Goal: Check status: Check status

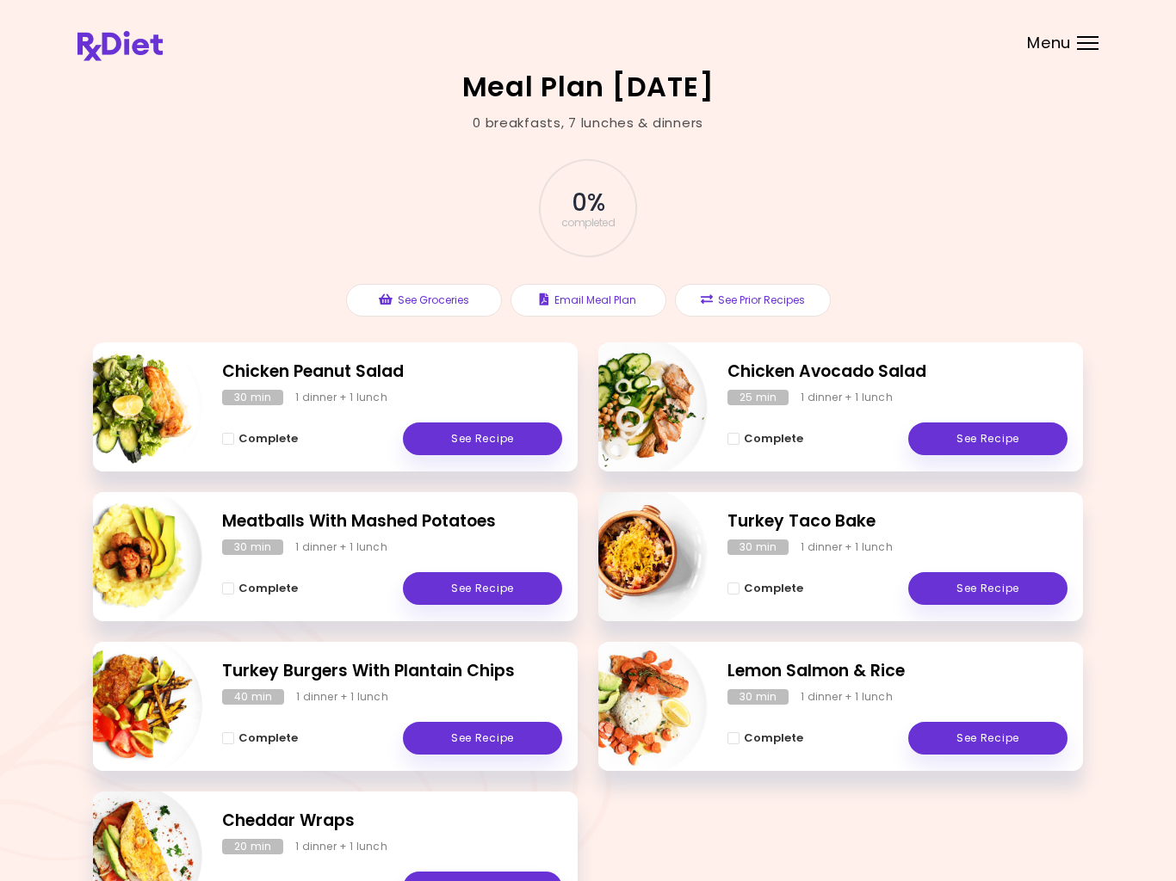
click at [789, 733] on span "Complete" at bounding box center [773, 739] width 59 height 14
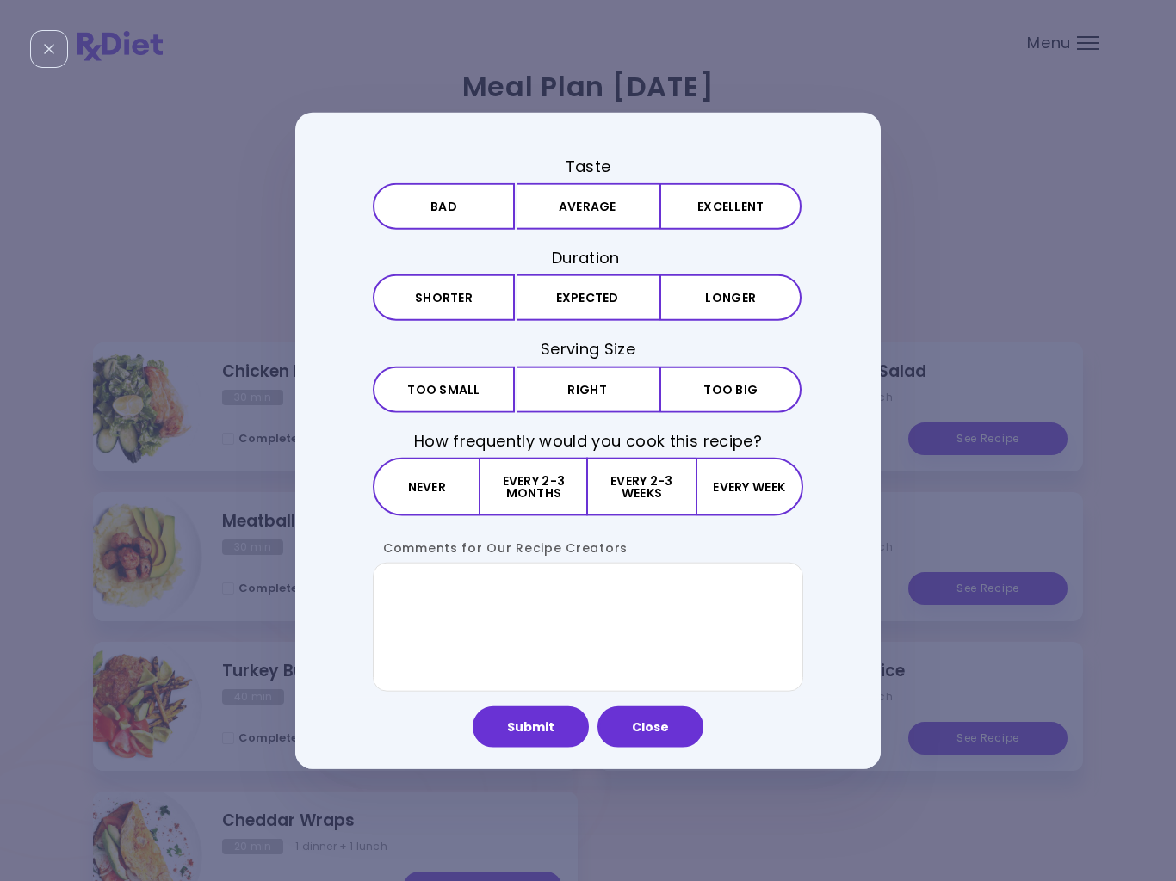
click at [722, 212] on button "Excellent" at bounding box center [730, 206] width 142 height 46
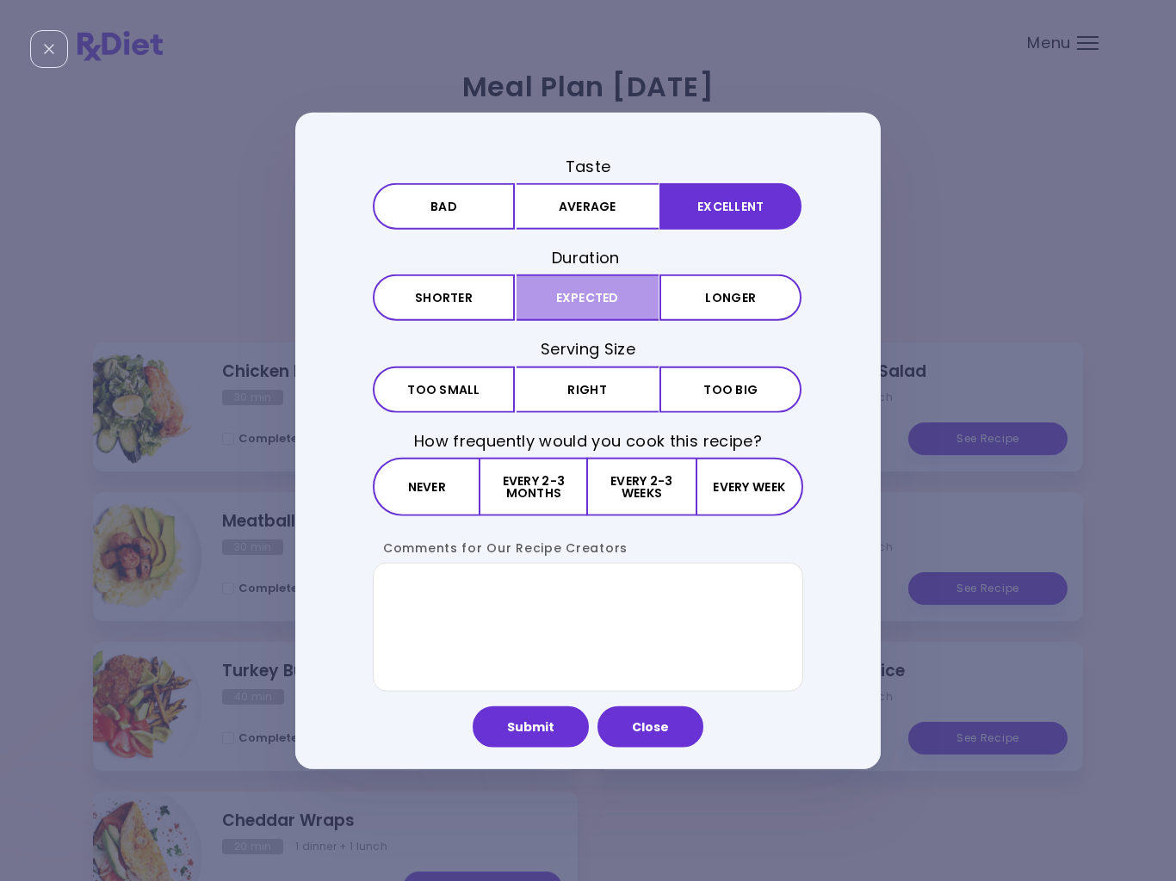
click at [620, 299] on button "Expected" at bounding box center [587, 298] width 142 height 46
click at [617, 392] on button "Right" at bounding box center [587, 389] width 142 height 46
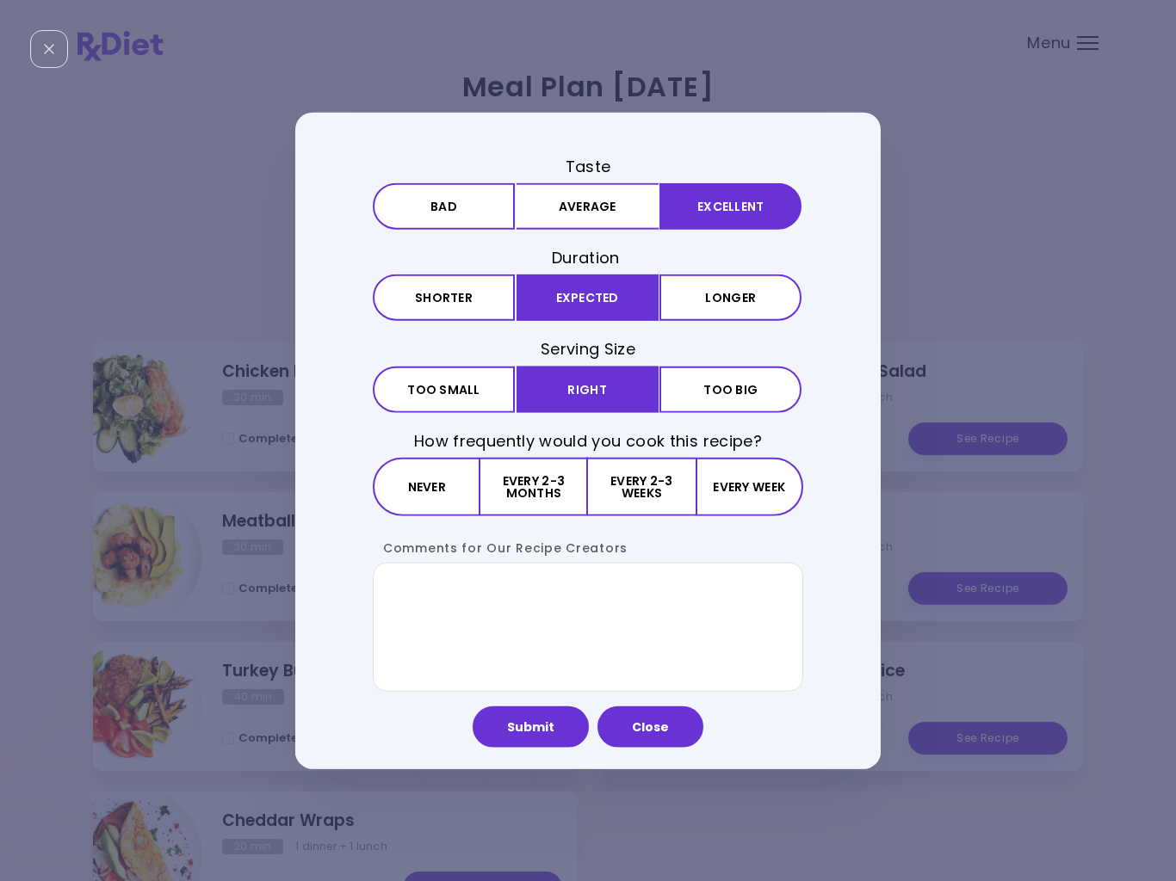
click at [637, 488] on button "Every 2-3 weeks" at bounding box center [641, 486] width 107 height 59
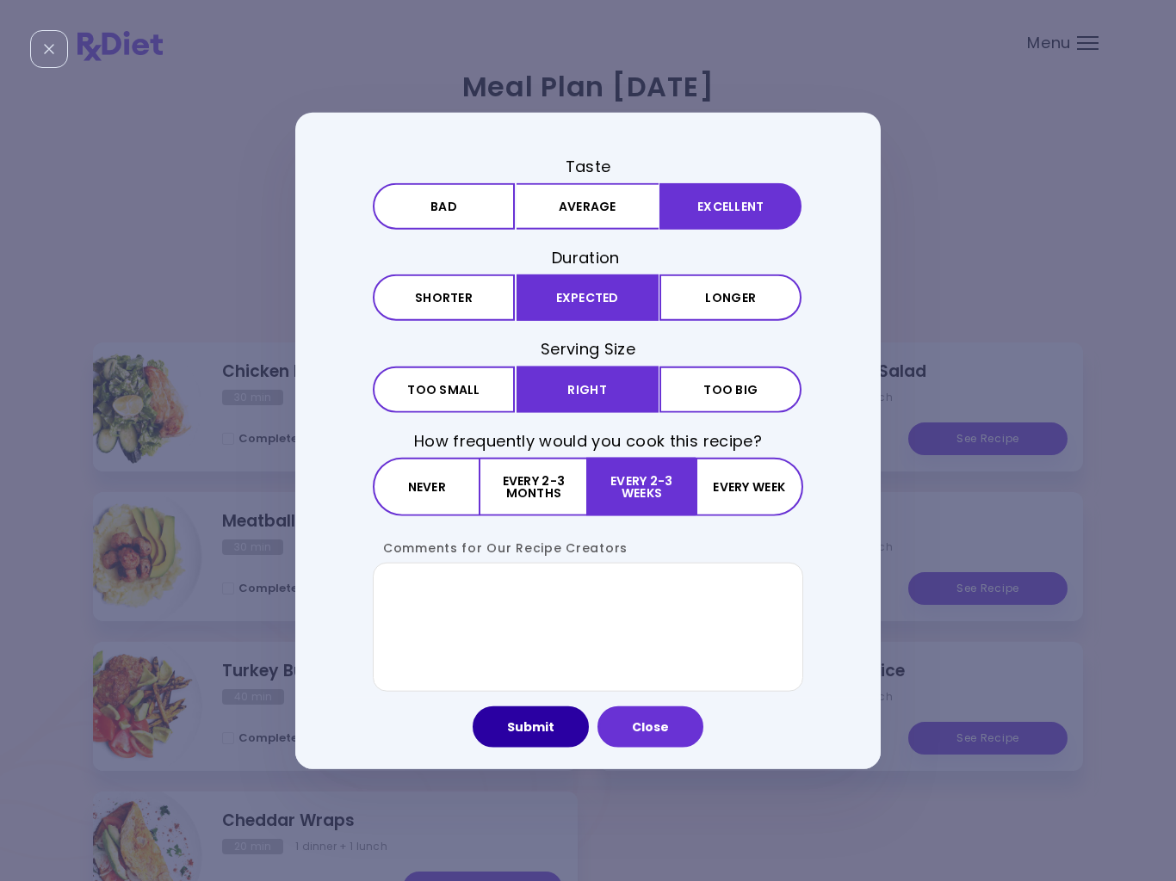
click at [536, 732] on button "Submit" at bounding box center [531, 726] width 116 height 41
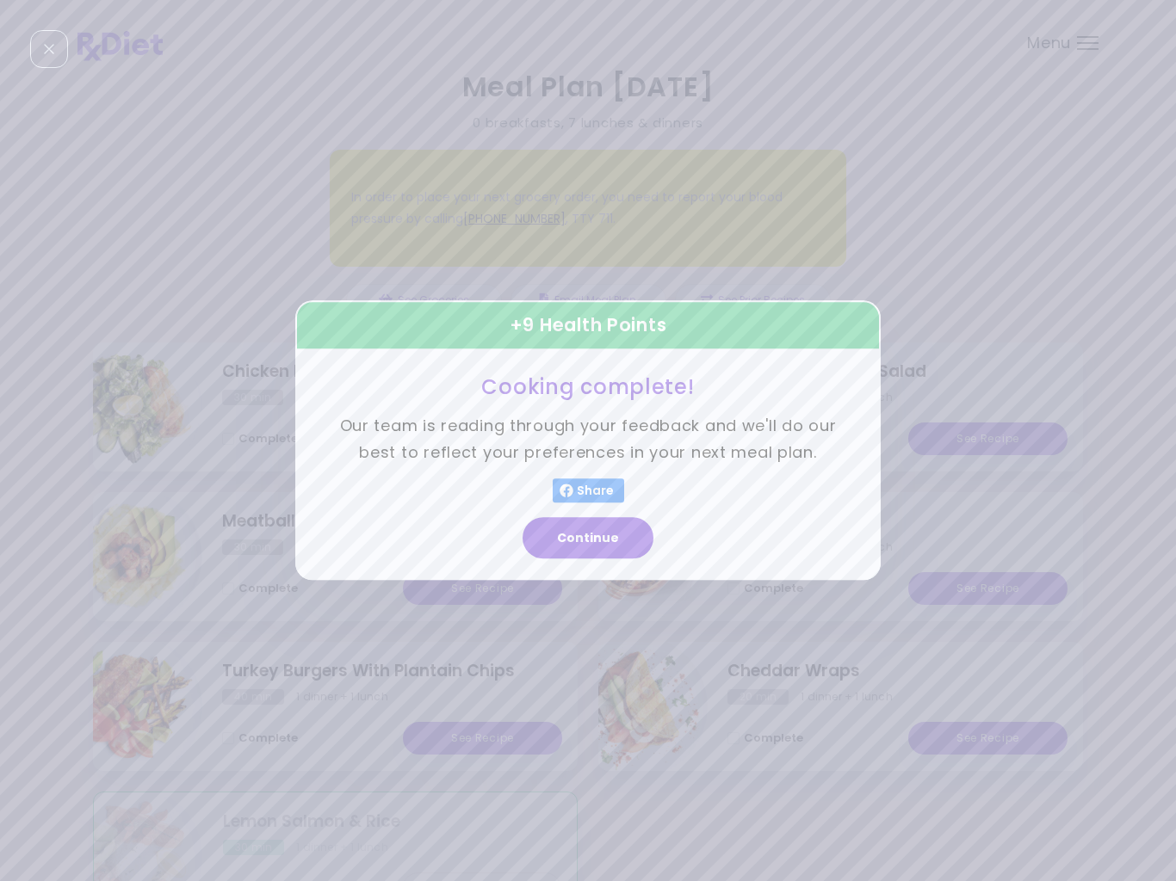
click at [603, 545] on button "Continue" at bounding box center [588, 538] width 131 height 41
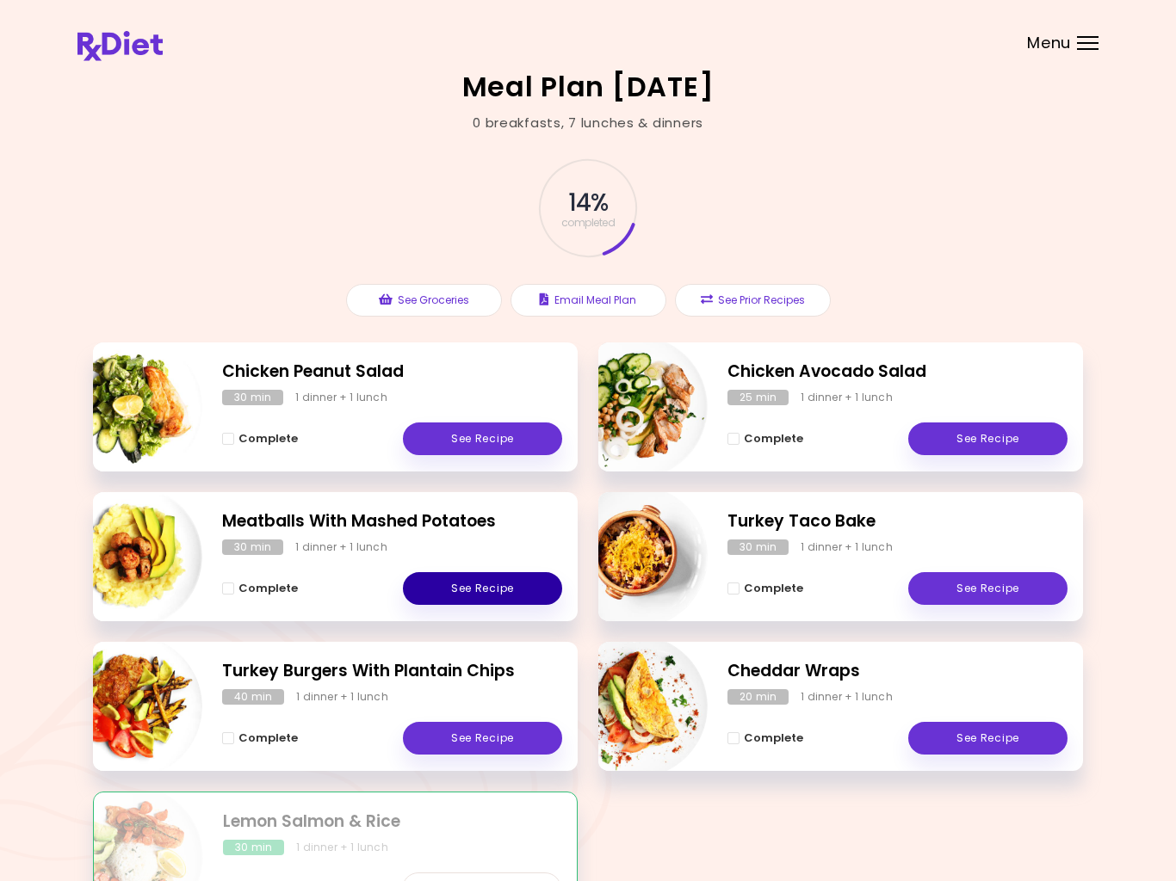
click at [500, 589] on link "See Recipe" at bounding box center [482, 588] width 159 height 33
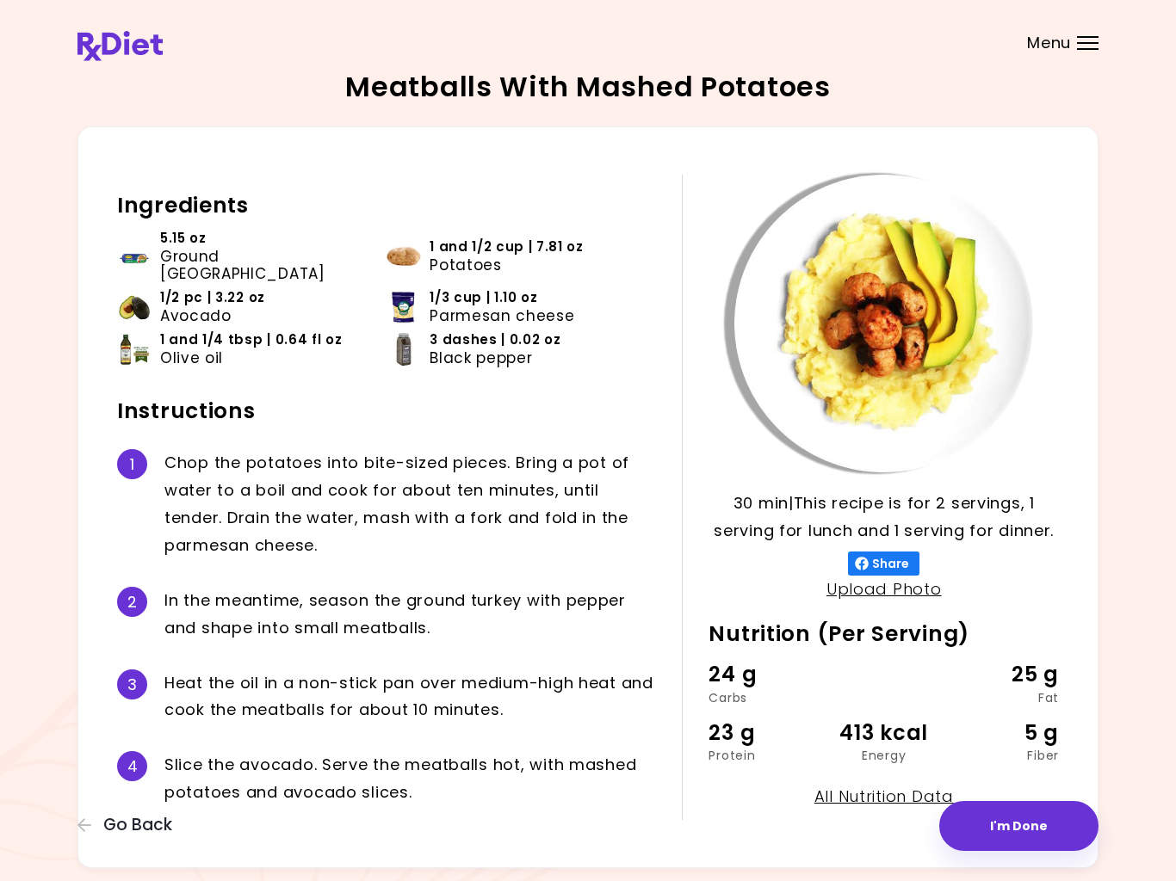
click at [135, 834] on span "Go Back" at bounding box center [137, 825] width 69 height 19
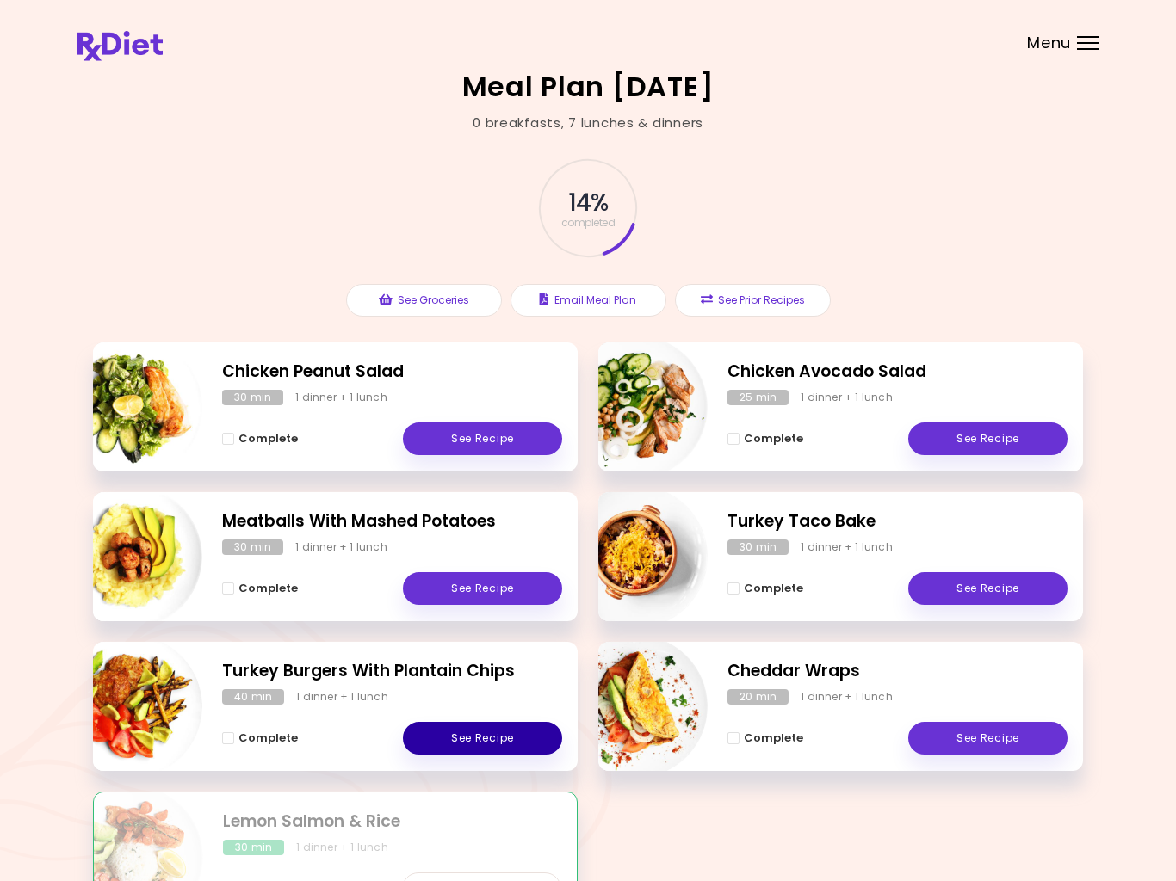
click at [498, 737] on link "See Recipe" at bounding box center [482, 738] width 159 height 33
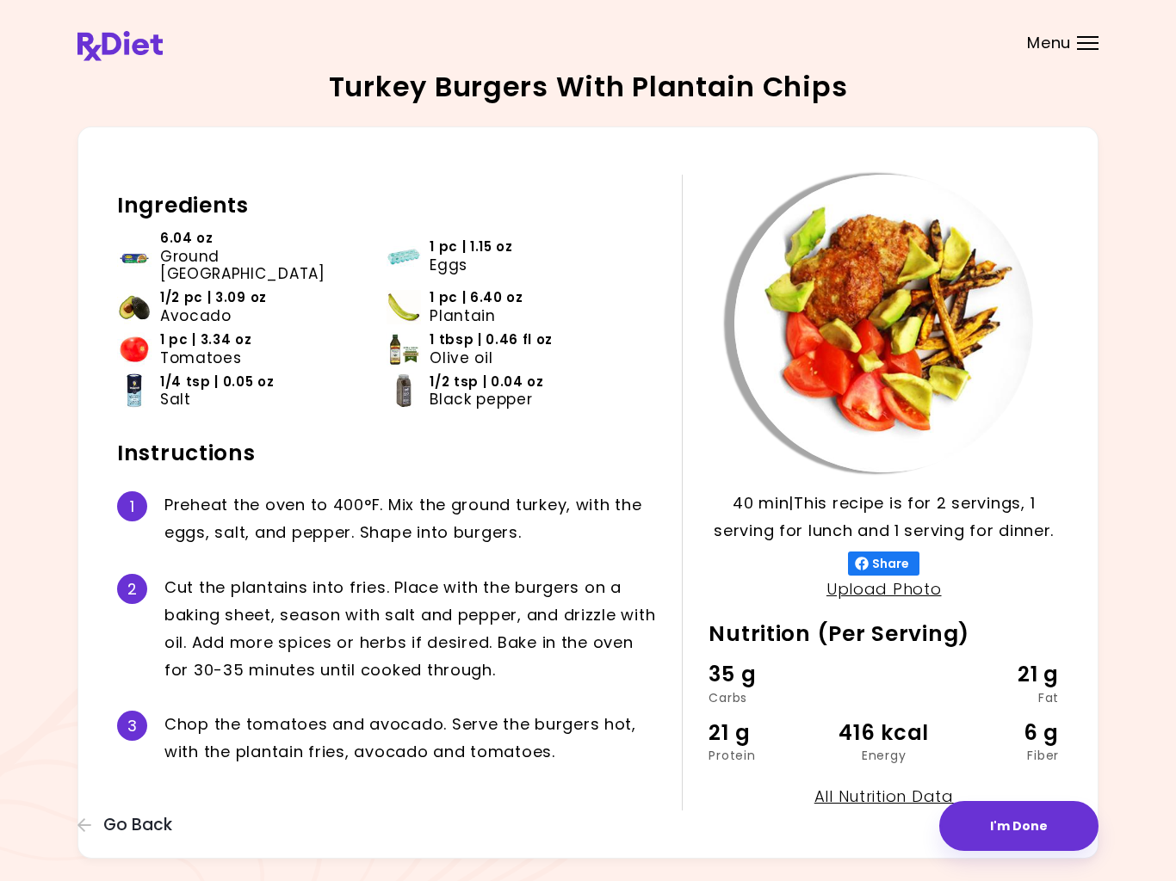
click at [122, 826] on span "Go Back" at bounding box center [137, 825] width 69 height 19
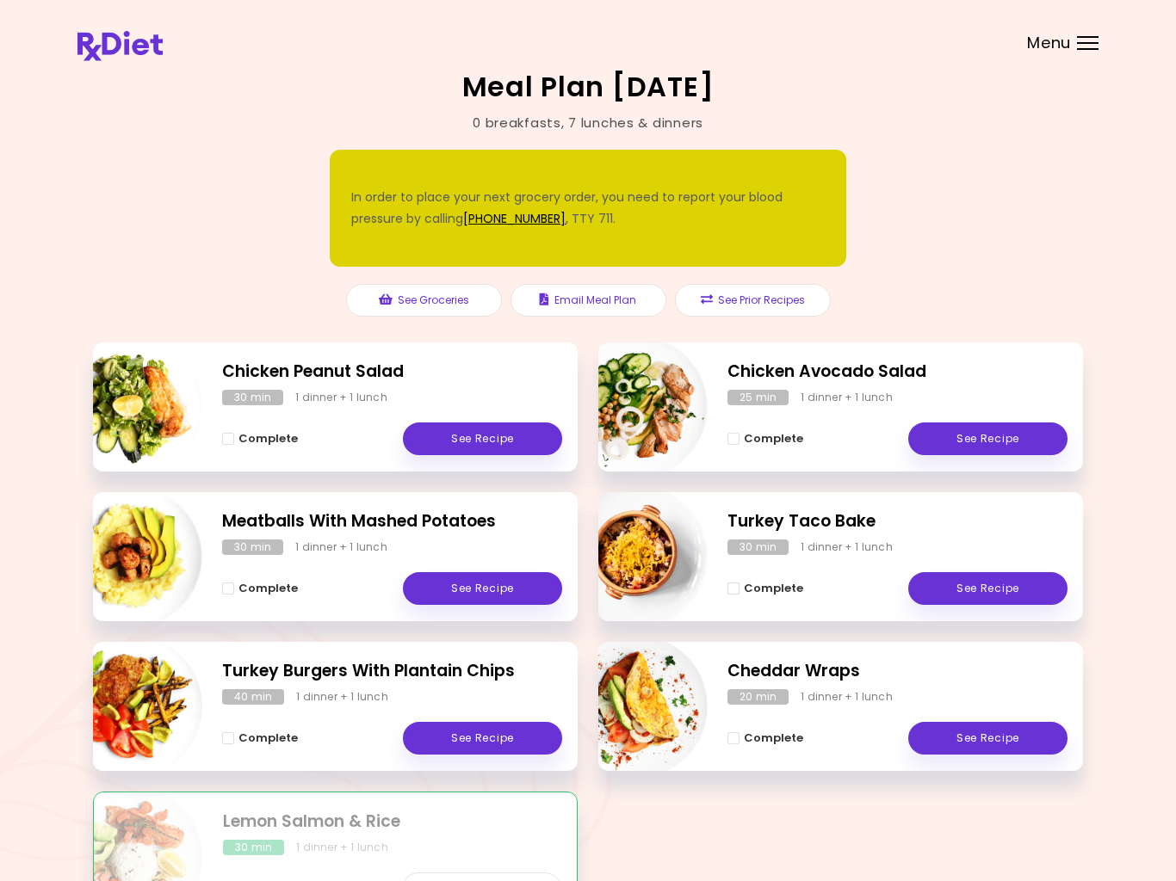
click at [279, 736] on span "Complete" at bounding box center [267, 739] width 59 height 14
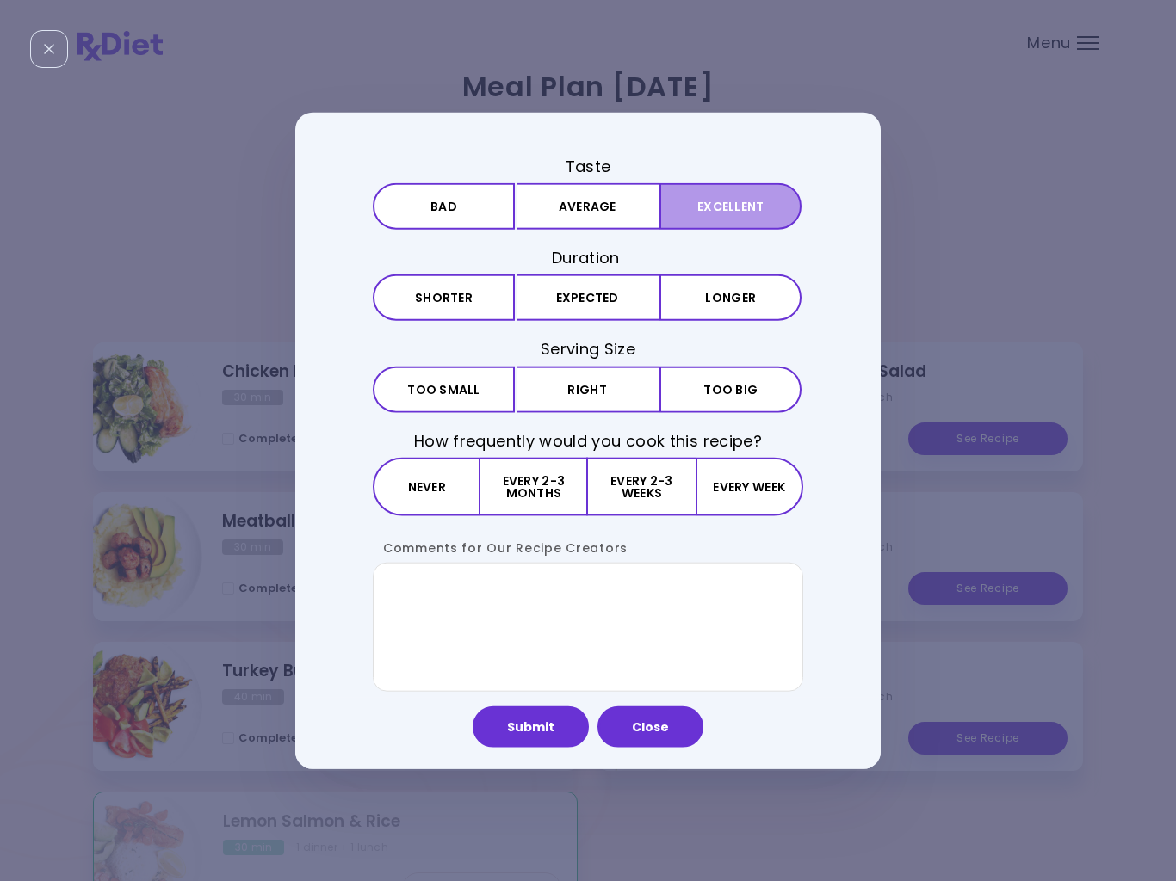
click at [745, 210] on button "Excellent" at bounding box center [730, 206] width 142 height 46
click at [628, 297] on button "Expected" at bounding box center [587, 298] width 142 height 46
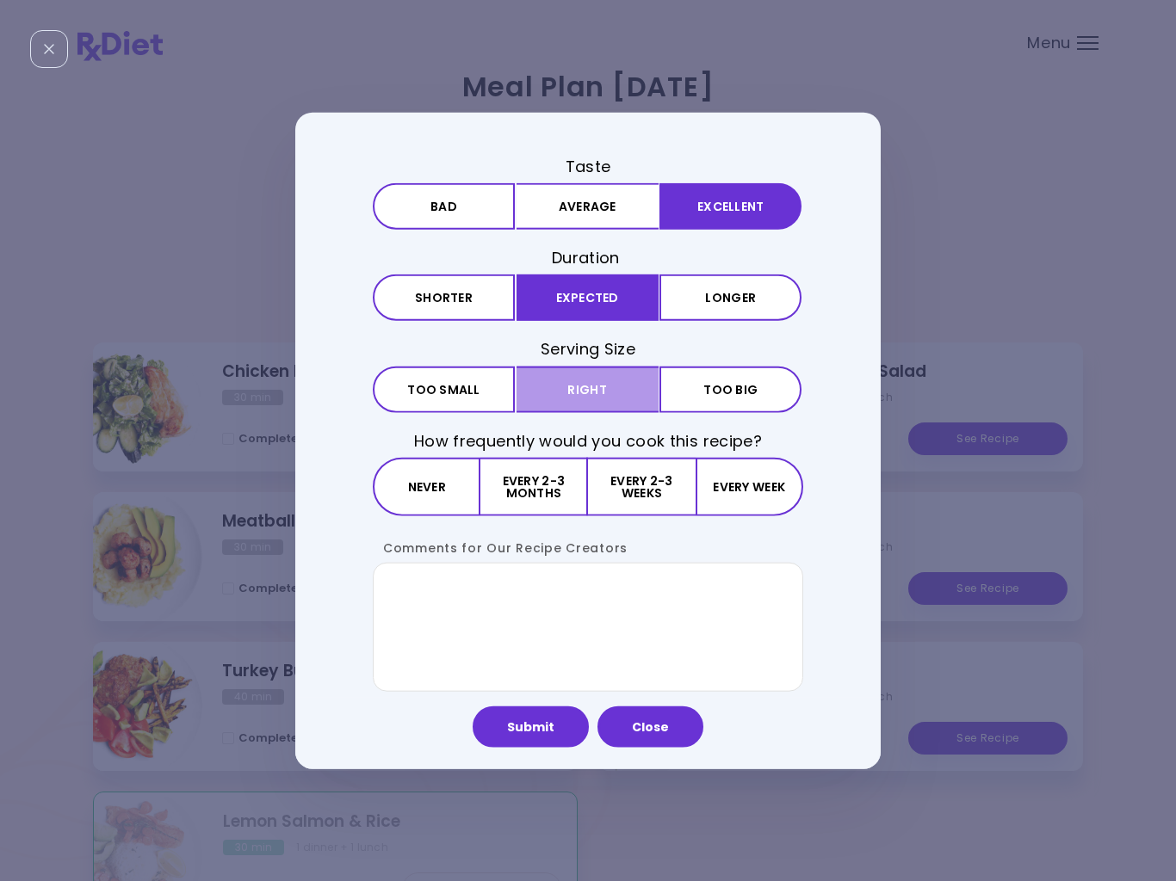
click at [617, 394] on button "Right" at bounding box center [587, 389] width 142 height 46
click at [653, 488] on button "Every 2-3 weeks" at bounding box center [641, 486] width 107 height 59
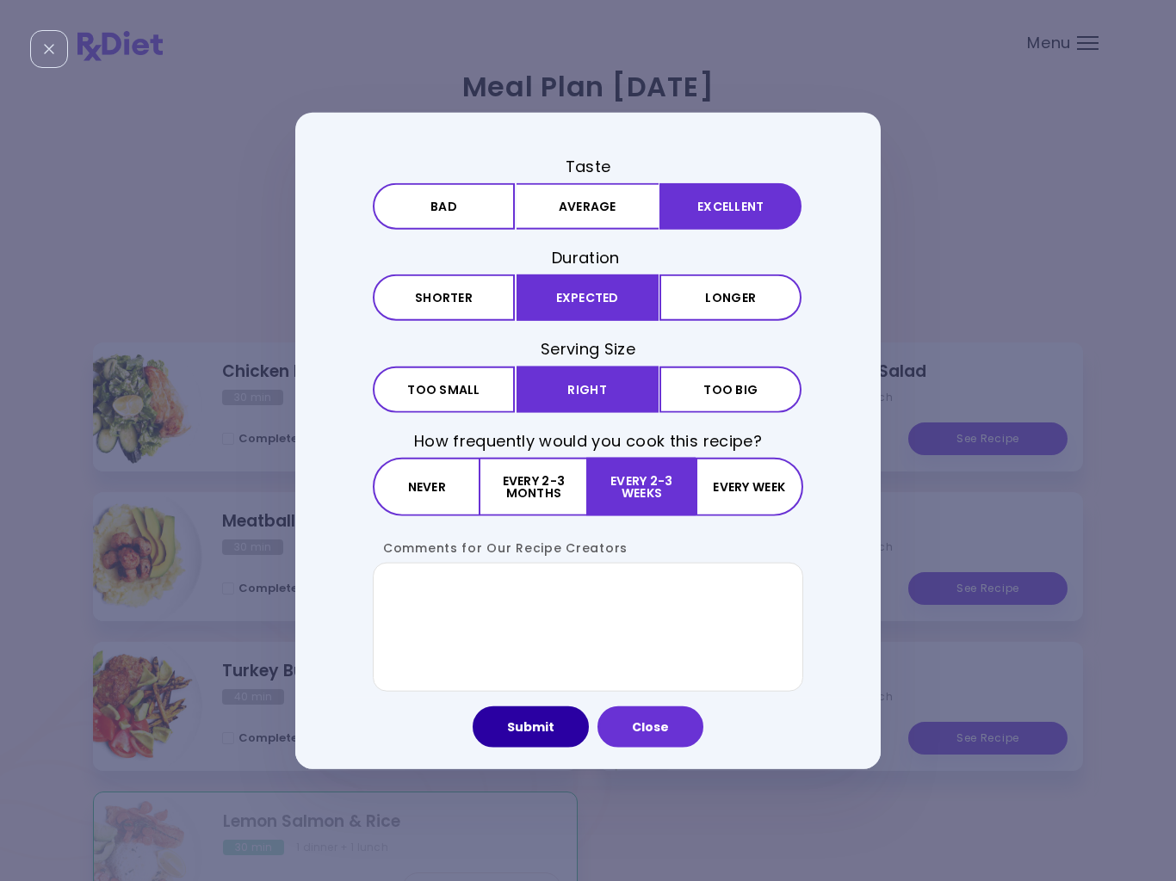
click at [539, 726] on button "Submit" at bounding box center [531, 726] width 116 height 41
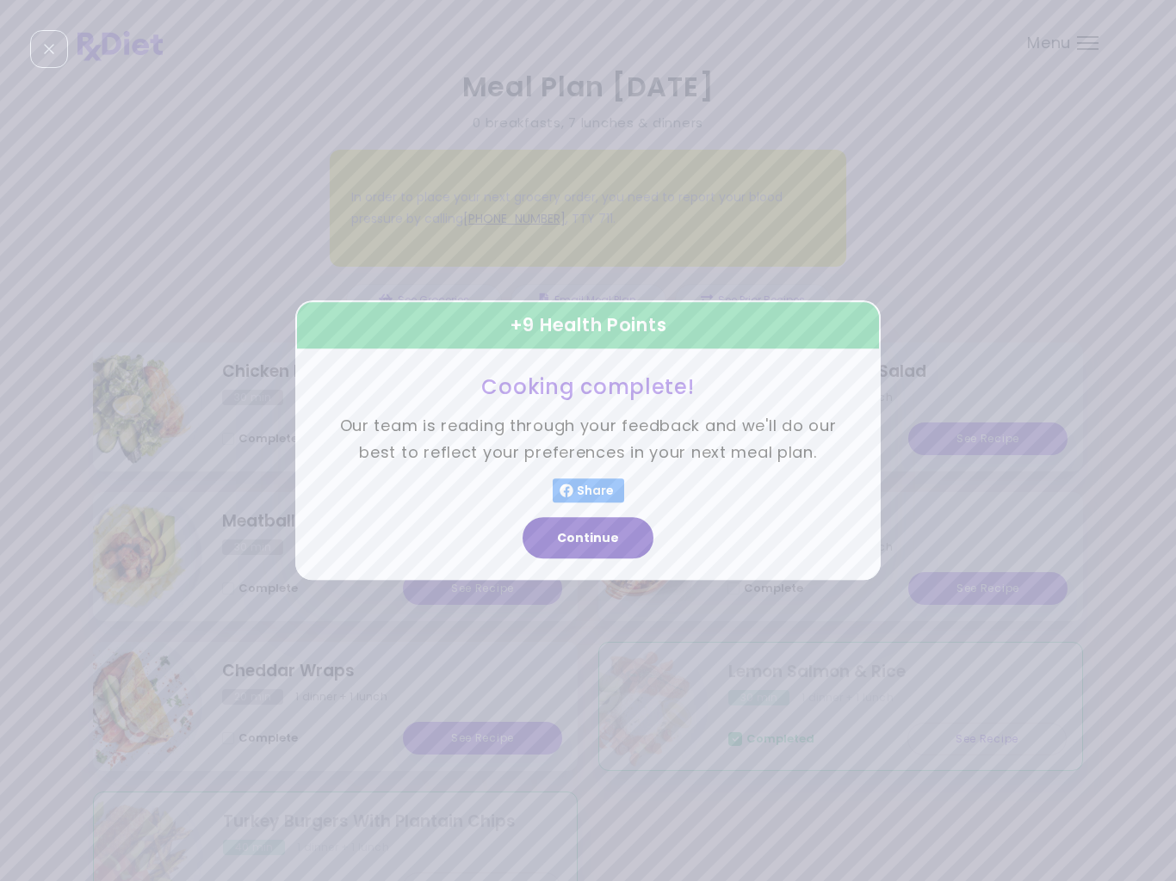
click at [625, 541] on button "Continue" at bounding box center [588, 538] width 131 height 41
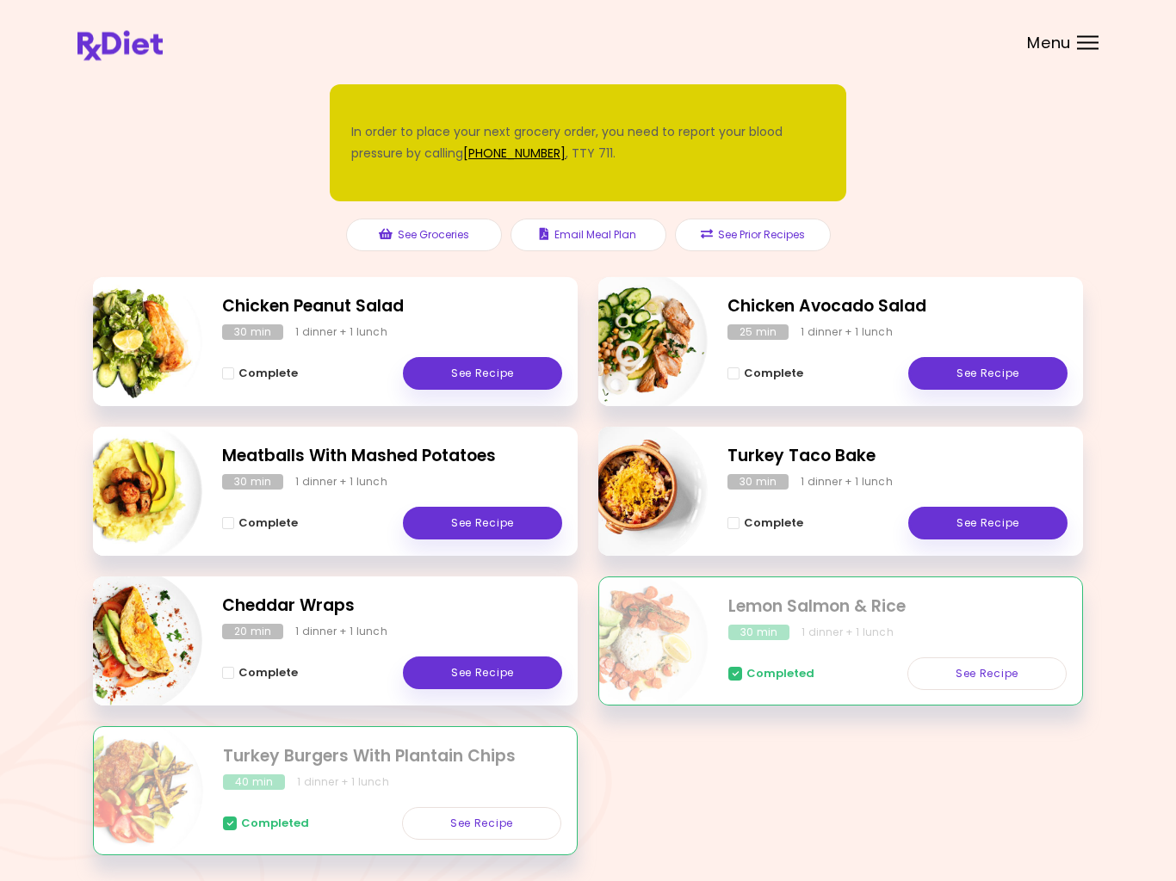
scroll to position [133, 0]
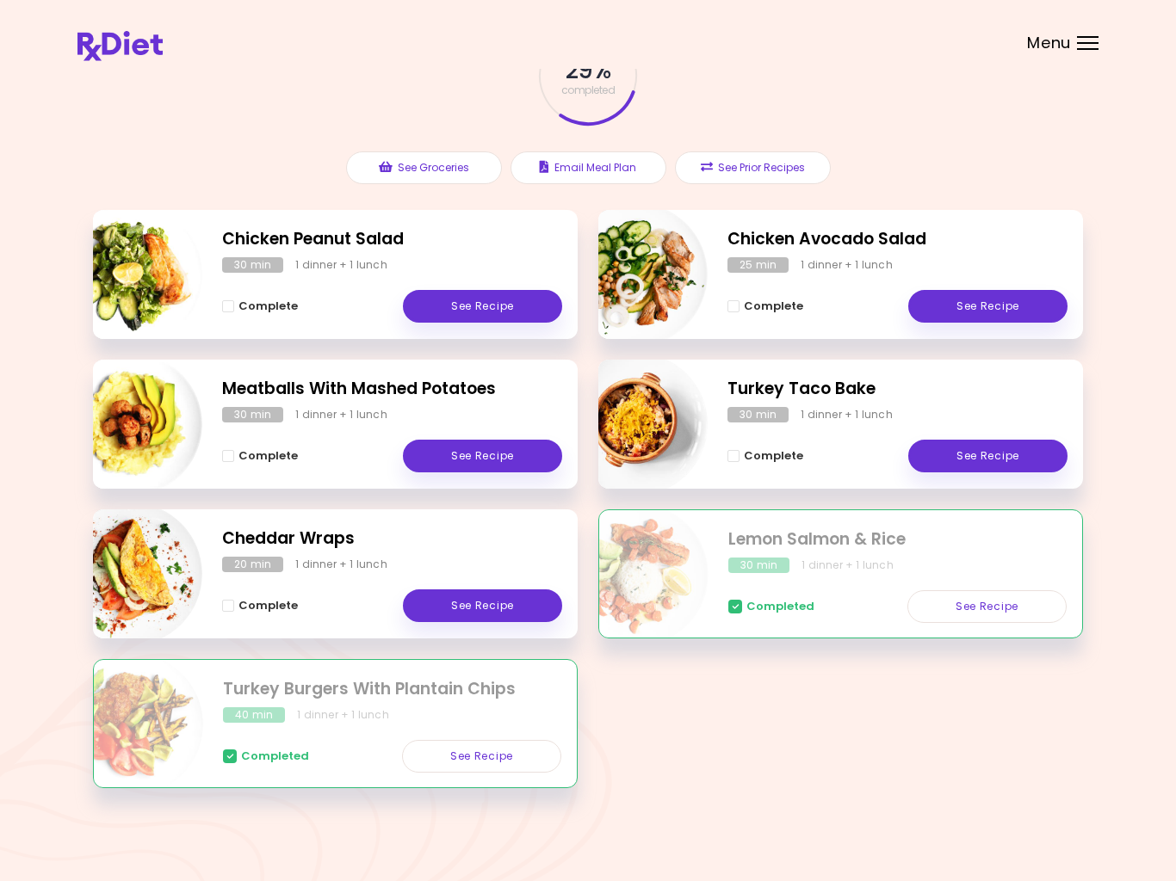
click at [1079, 47] on div "Menu" at bounding box center [1088, 43] width 22 height 14
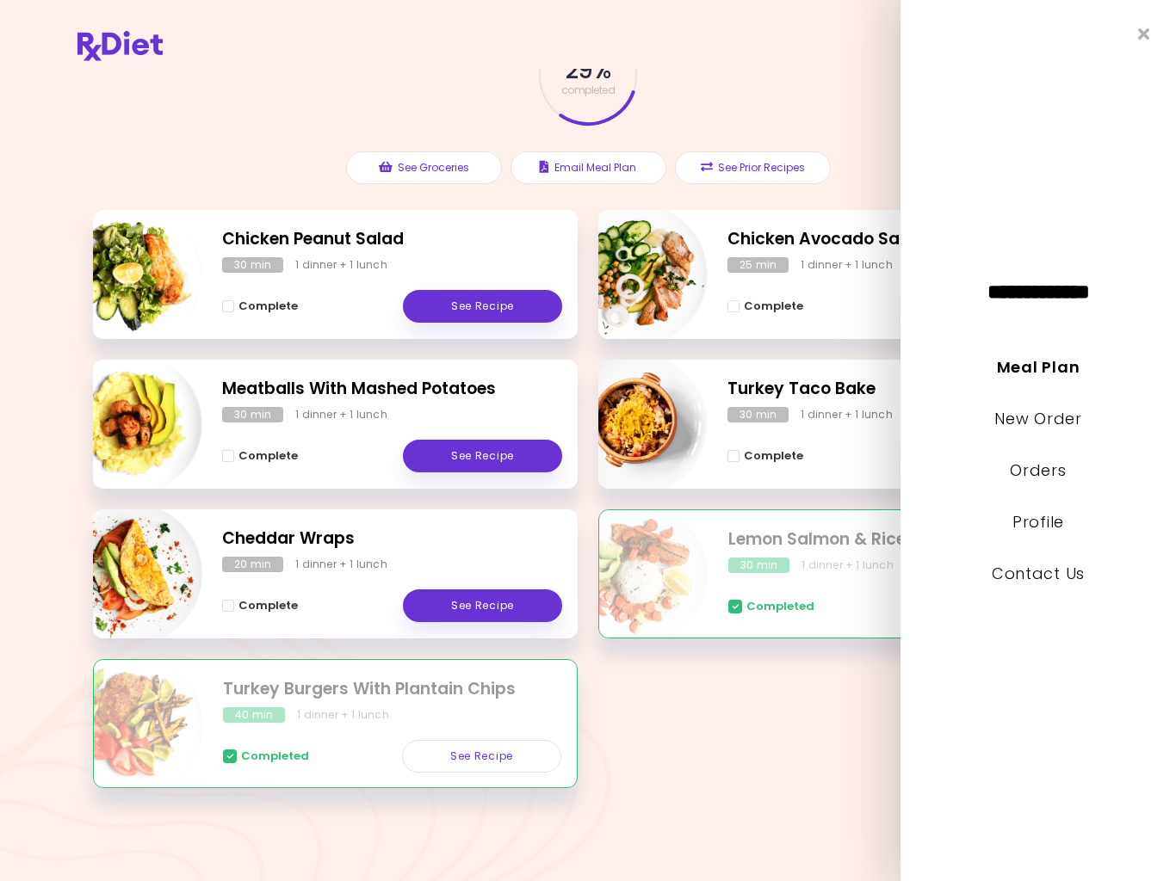
click at [1038, 479] on link "Orders" at bounding box center [1038, 471] width 56 height 22
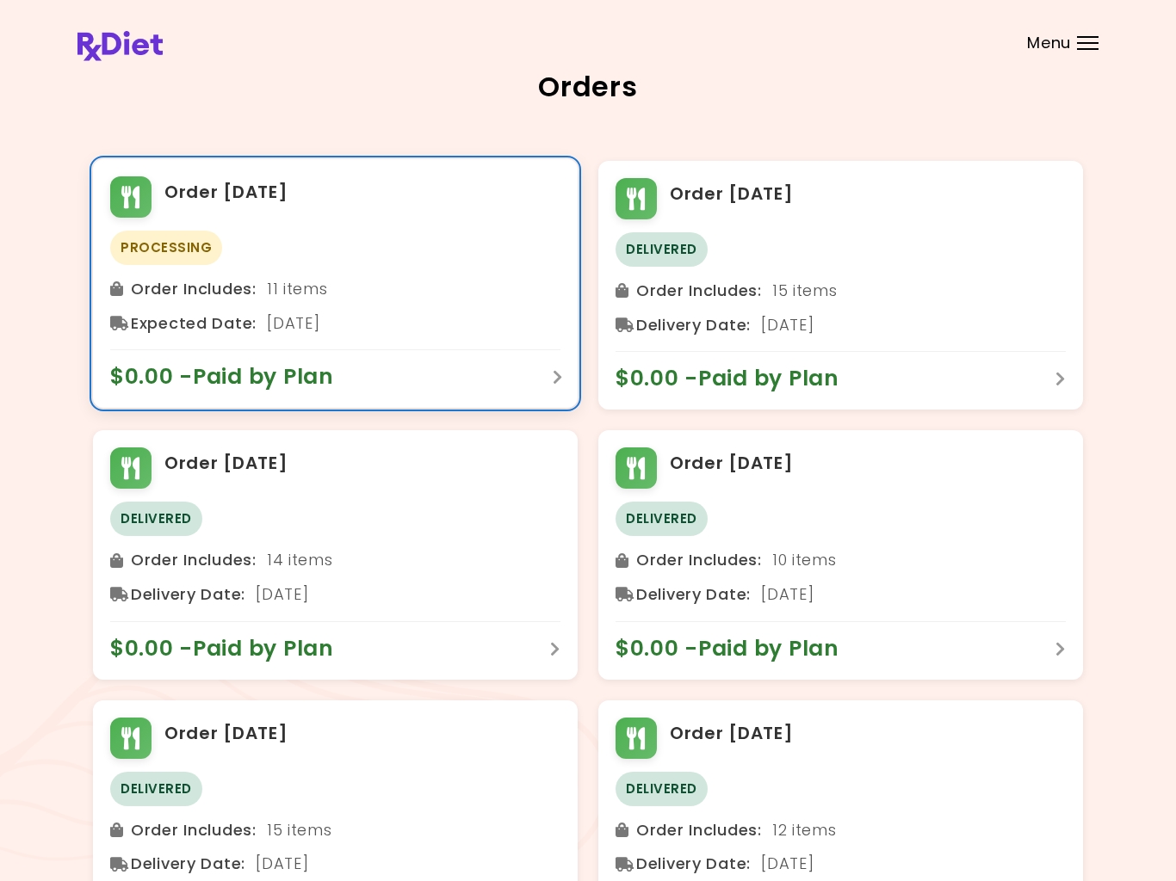
click at [553, 383] on div "$0.00 - Paid by Plan" at bounding box center [335, 369] width 450 height 41
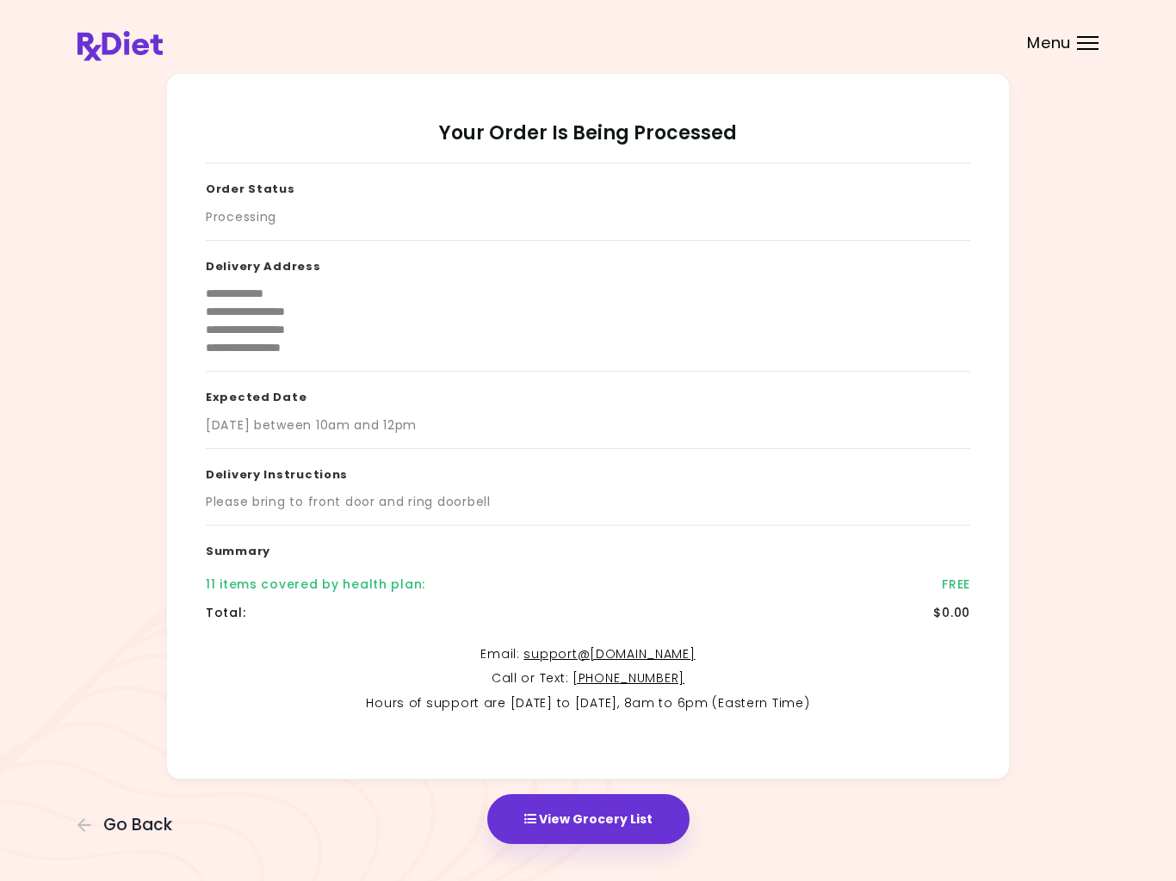
click at [625, 821] on button "View Grocery List" at bounding box center [588, 820] width 202 height 50
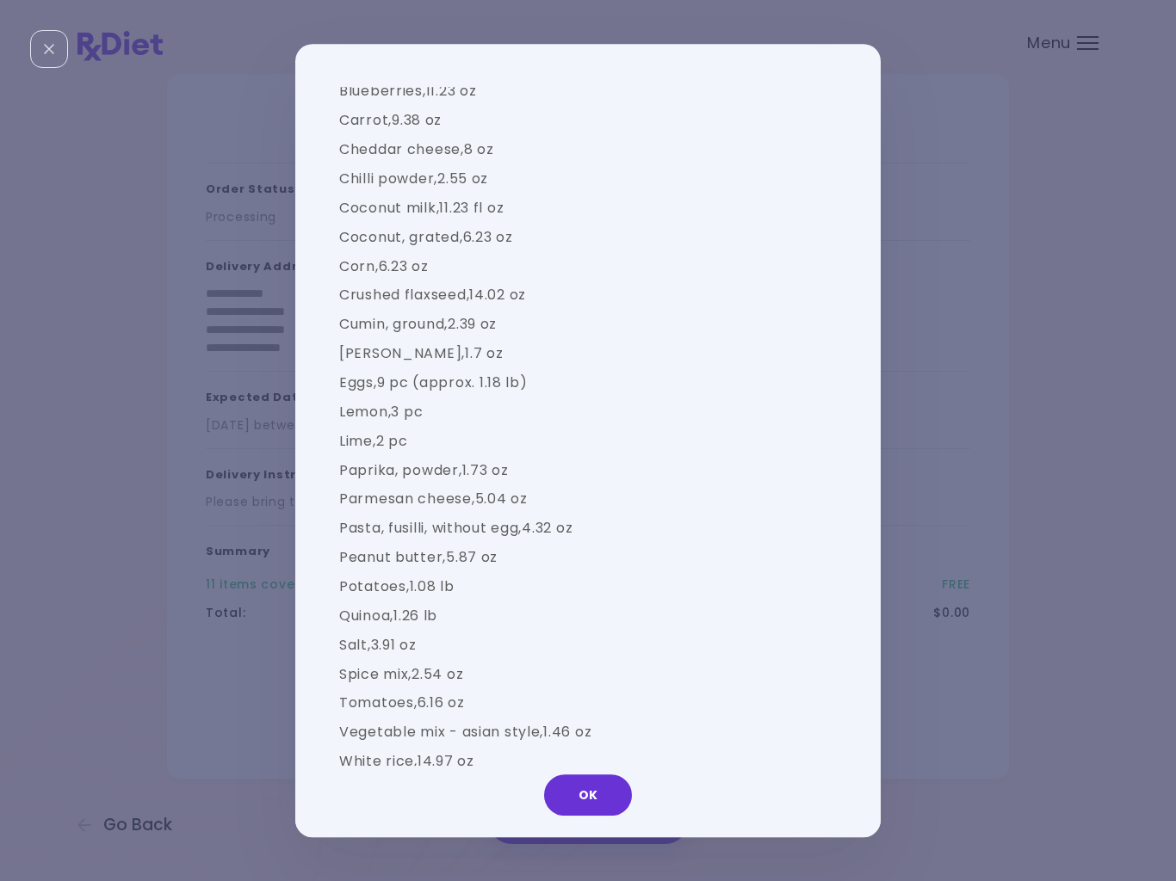
scroll to position [1340, 0]
click at [592, 799] on button "OK" at bounding box center [588, 795] width 88 height 41
